Goal: Task Accomplishment & Management: Manage account settings

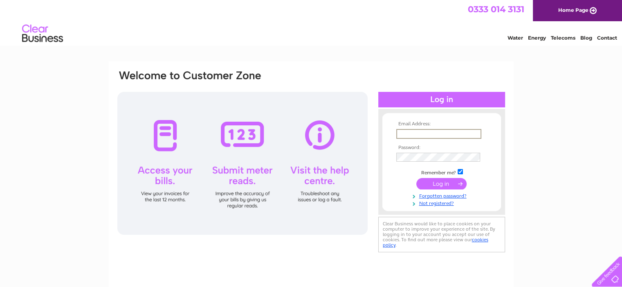
click at [434, 133] on input "text" at bounding box center [438, 134] width 85 height 10
type input "hsriddell1@gmail.com"
click at [416, 178] on input "submit" at bounding box center [441, 183] width 50 height 11
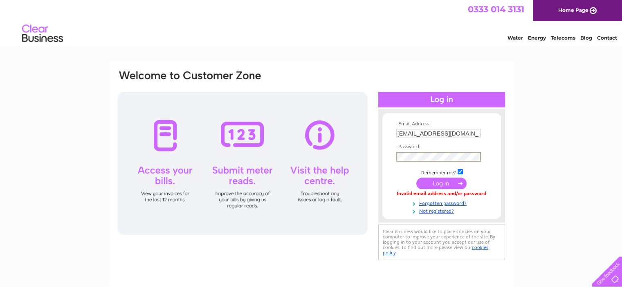
click at [416, 178] on input "submit" at bounding box center [441, 183] width 50 height 11
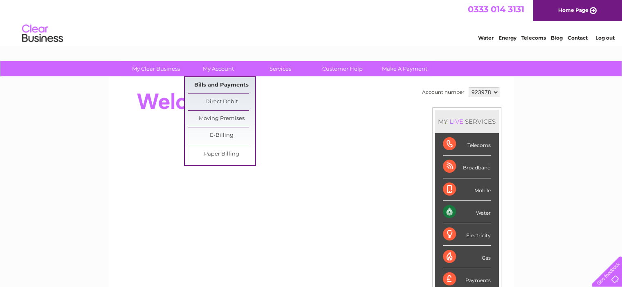
click at [216, 80] on link "Bills and Payments" at bounding box center [221, 85] width 67 height 16
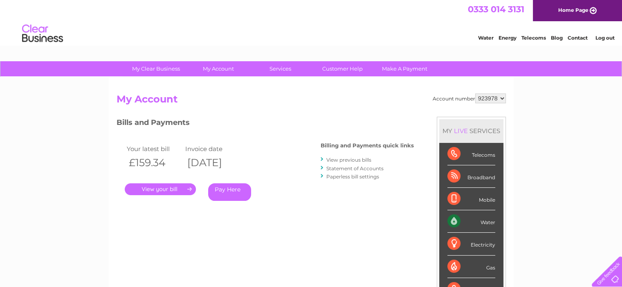
click at [164, 189] on link "." at bounding box center [160, 190] width 71 height 12
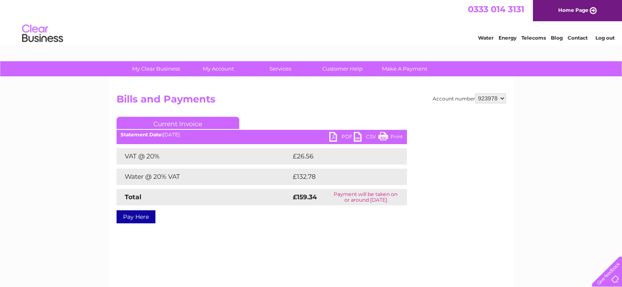
click at [340, 133] on link "PDF" at bounding box center [341, 138] width 25 height 12
